Goal: Task Accomplishment & Management: Manage account settings

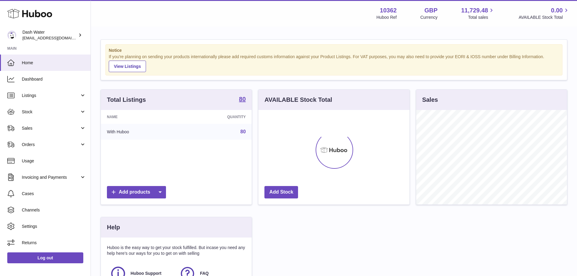
scroll to position [95, 153]
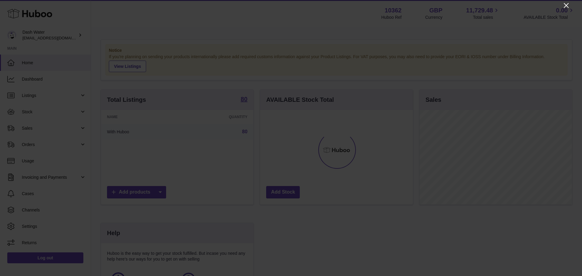
click at [566, 7] on icon "Close" at bounding box center [565, 5] width 7 height 7
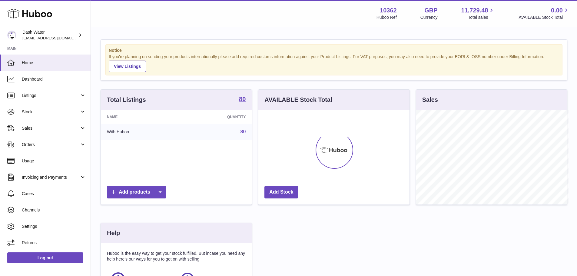
scroll to position [302837, 302780]
drag, startPoint x: 51, startPoint y: 99, endPoint x: 58, endPoint y: 99, distance: 6.7
click at [51, 99] on link "Listings" at bounding box center [45, 95] width 91 height 16
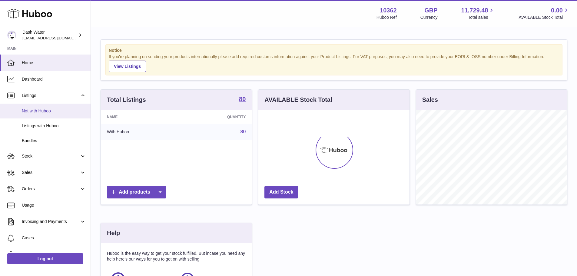
click at [59, 115] on link "Not with Huboo" at bounding box center [45, 111] width 91 height 15
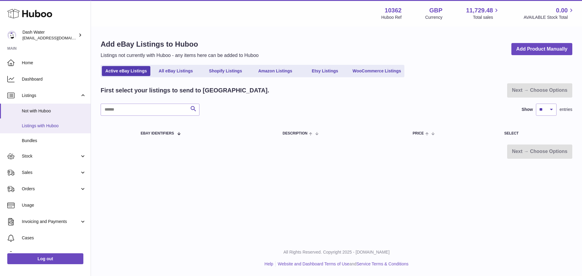
click at [41, 126] on span "Listings with Huboo" at bounding box center [54, 126] width 64 height 6
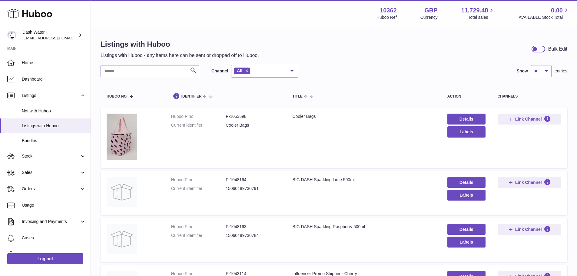
click at [139, 71] on input "text" at bounding box center [150, 71] width 99 height 12
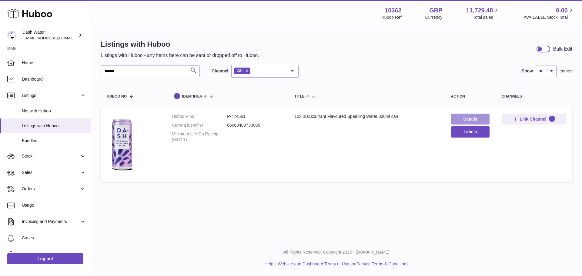
type input "******"
click at [467, 119] on link "Details" at bounding box center [470, 119] width 38 height 11
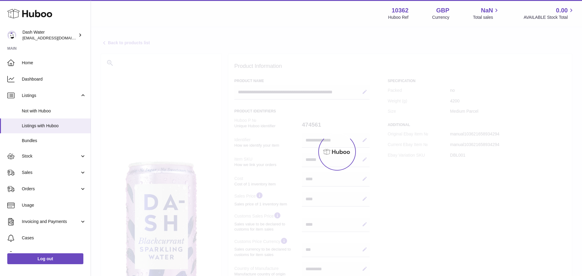
select select "***"
select select "****"
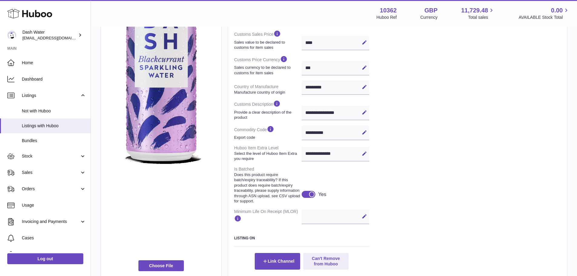
click at [314, 197] on div at bounding box center [311, 193] width 5 height 5
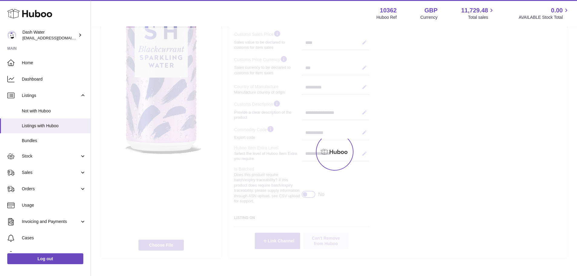
scroll to position [171, 0]
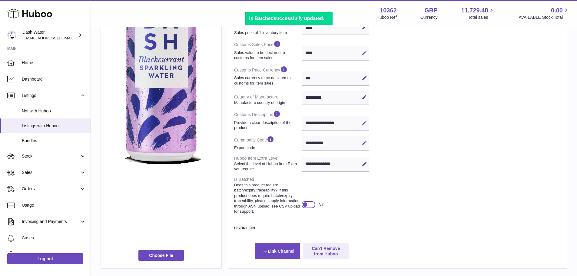
click at [308, 208] on div at bounding box center [309, 204] width 14 height 7
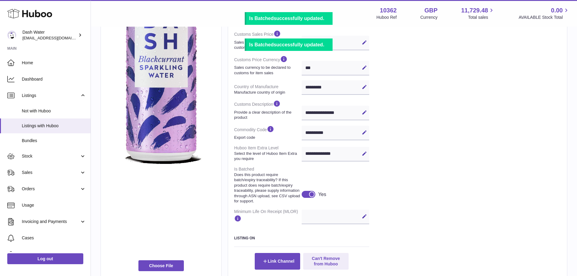
click at [331, 223] on div "Edit Cancel Save" at bounding box center [336, 217] width 68 height 15
click at [363, 219] on icon at bounding box center [364, 216] width 5 height 5
click at [317, 220] on input "text" at bounding box center [336, 217] width 68 height 15
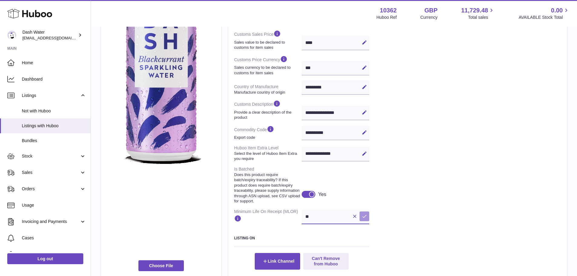
type input "**"
click at [366, 219] on icon at bounding box center [364, 216] width 5 height 5
click at [311, 197] on div at bounding box center [311, 193] width 5 height 5
